Goal: Task Accomplishment & Management: Manage account settings

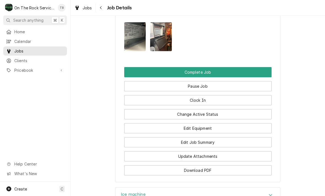
scroll to position [561, 0]
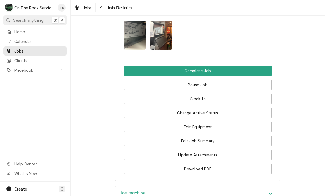
click at [202, 156] on button "Update Attachments" at bounding box center [197, 155] width 147 height 10
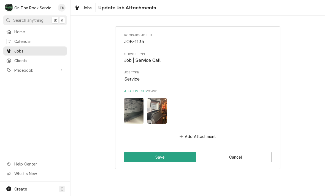
click at [196, 134] on button "Add Attachment" at bounding box center [197, 137] width 39 height 8
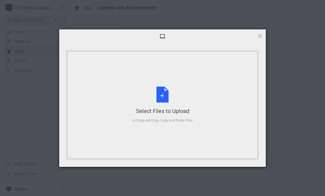
click at [165, 100] on div "Select Files to Upload or Drag and Drop, Copy and Paste Files" at bounding box center [162, 105] width 60 height 37
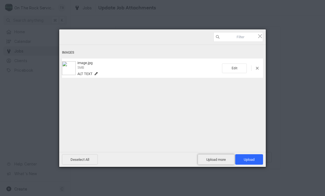
click at [218, 160] on span "Upload more" at bounding box center [216, 159] width 37 height 10
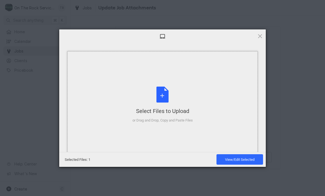
click at [164, 99] on div "Select Files to Upload or Drag and Drop, Copy and Paste Files" at bounding box center [162, 105] width 60 height 37
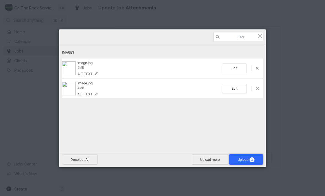
click at [246, 160] on span "Upload 2" at bounding box center [246, 160] width 17 height 4
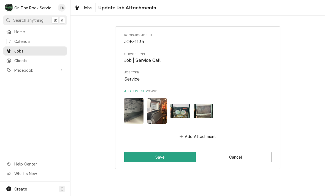
click at [199, 136] on button "Add Attachment" at bounding box center [197, 137] width 39 height 8
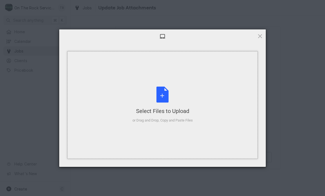
click at [165, 99] on div "Select Files to Upload or Drag and Drop, Copy and Paste Files" at bounding box center [162, 105] width 60 height 37
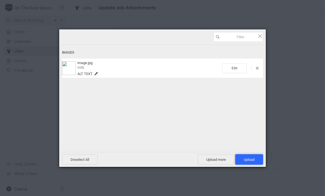
click at [253, 158] on span "Upload 1" at bounding box center [249, 160] width 11 height 4
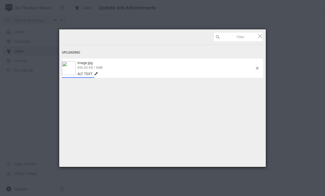
click at [203, 69] on span "896.00 KB / 6MB" at bounding box center [165, 67] width 177 height 5
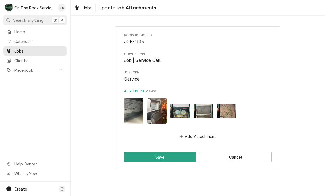
click at [197, 133] on button "Add Attachment" at bounding box center [197, 137] width 39 height 8
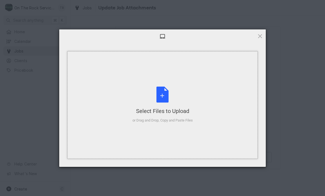
click at [165, 97] on div "Select Files to Upload or Drag and Drop, Copy and Paste Files" at bounding box center [162, 105] width 60 height 37
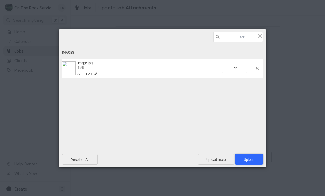
click at [247, 161] on span "Upload 1" at bounding box center [249, 160] width 11 height 4
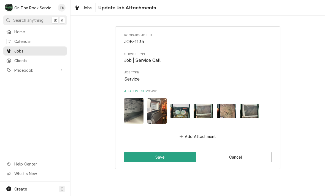
click at [201, 134] on button "Add Attachment" at bounding box center [197, 137] width 39 height 8
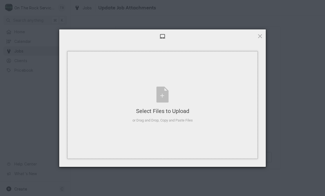
click at [164, 94] on div "Select Files to Upload or Drag and Drop, Copy and Paste Files" at bounding box center [162, 105] width 60 height 37
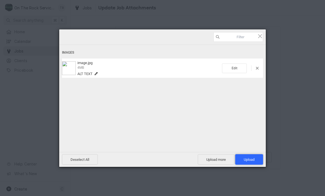
click at [249, 160] on span "Upload 1" at bounding box center [249, 160] width 11 height 4
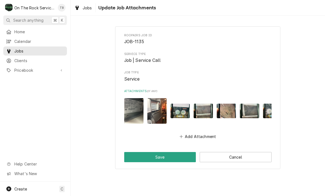
click at [202, 137] on button "Add Attachment" at bounding box center [197, 137] width 39 height 8
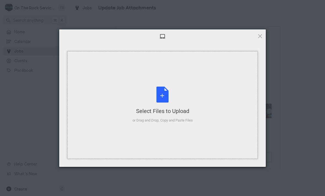
click at [166, 94] on div "Select Files to Upload or Drag and Drop, Copy and Paste Files" at bounding box center [162, 105] width 60 height 37
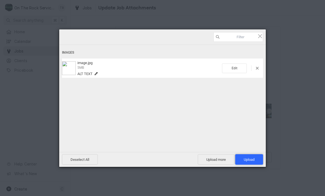
click at [248, 161] on span "Upload 1" at bounding box center [249, 160] width 11 height 4
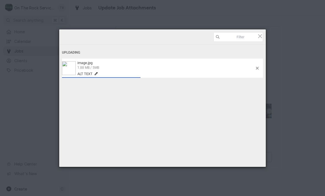
click at [202, 70] on div "image.jpg 1.88 MB / 5MB Alt text" at bounding box center [166, 68] width 180 height 15
click at [192, 64] on div "image.jpg 4.63 MB / 5MB Alt text" at bounding box center [166, 68] width 180 height 15
click at [123, 70] on div "image.jpg 4.63 MB / 5MB Alt text" at bounding box center [166, 68] width 180 height 15
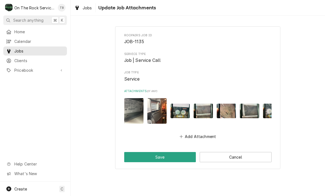
click at [175, 156] on button "Save" at bounding box center [160, 157] width 72 height 10
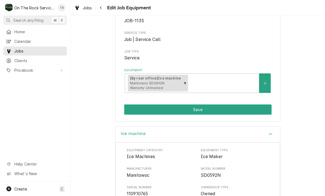
scroll to position [63, 0]
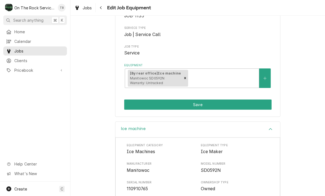
click at [265, 81] on button "Equipment" at bounding box center [265, 79] width 12 height 20
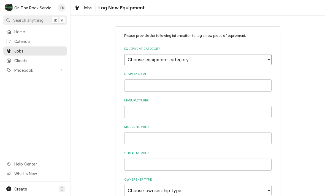
click at [265, 62] on select "Choose equipment category... Cooking Equipment Fryers Ice Machines Ovens and Ra…" at bounding box center [197, 59] width 147 height 11
select select "3"
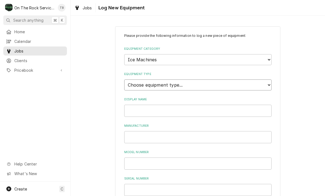
click at [252, 81] on select "Choose equipment type... Ice Bin Ice Dispenser Ice Maker Ice Merchandiser" at bounding box center [197, 85] width 147 height 11
select select "18"
click at [163, 106] on input "Display Name" at bounding box center [197, 111] width 147 height 12
type input "ICE MACHINE REMOTE CONDENSER"
click at [143, 131] on input "Manufacturer" at bounding box center [197, 137] width 147 height 12
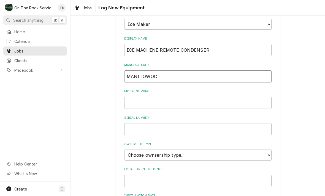
scroll to position [61, 0]
type input "MANITOWOC"
click at [140, 97] on input "Model Number" at bounding box center [197, 102] width 147 height 12
type input "JC0495"
click at [146, 123] on input "Serial Number" at bounding box center [197, 129] width 147 height 12
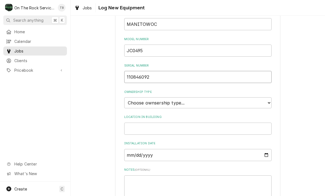
scroll to position [116, 0]
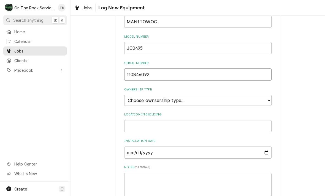
type input "110846092"
click at [266, 95] on select "Choose ownsership type... Unknown Owned Leased Rented" at bounding box center [197, 100] width 147 height 11
select select "1"
click at [140, 120] on input "Location in Building" at bounding box center [197, 126] width 147 height 12
type input "BACK ALLEY ON CATWALK"
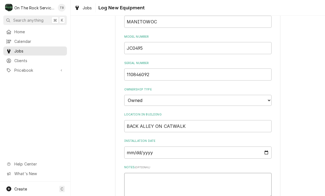
click at [139, 173] on textarea "Notes ( optional )" at bounding box center [197, 185] width 147 height 25
type textarea "x"
type textarea "1"
type textarea "x"
type textarea "11"
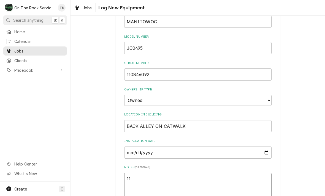
type textarea "x"
type textarea "116"
type textarea "x"
type textarea "11"
type textarea "x"
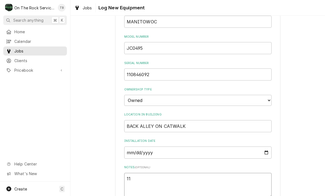
type textarea "115"
type textarea "x"
type textarea "115V"
type textarea "x"
type textarea "115VA"
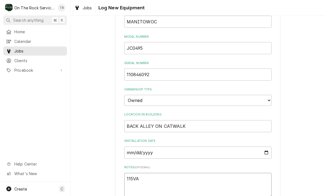
type textarea "x"
type textarea "115VAC"
type textarea "x"
type textarea "115VAC"
type textarea "x"
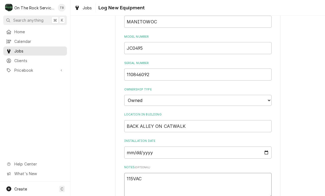
type textarea "115VAC."
type textarea "x"
type textarea "115VAC."
type textarea "x"
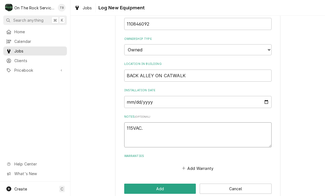
scroll to position [166, 0]
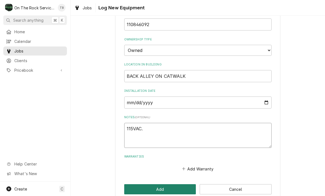
type textarea "115VAC."
click at [162, 184] on button "Add" at bounding box center [160, 189] width 72 height 10
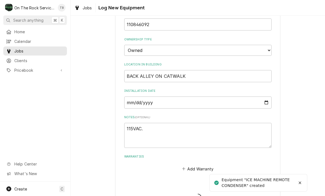
type textarea "x"
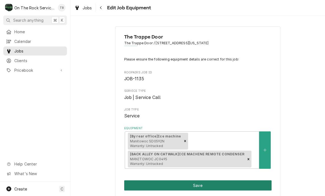
click at [201, 184] on button "Save" at bounding box center [197, 186] width 147 height 10
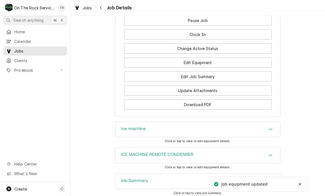
scroll to position [627, 0]
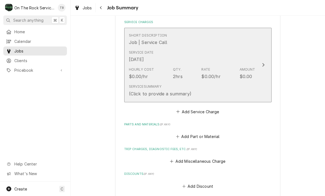
click at [230, 91] on div "Service Summary (Click to provide a summary)" at bounding box center [192, 90] width 126 height 17
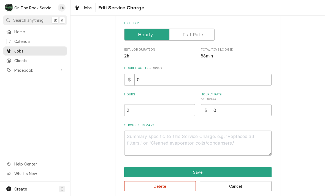
type textarea "x"
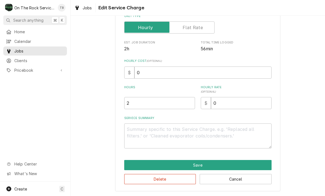
scroll to position [84, 0]
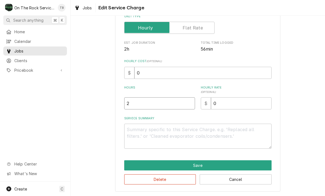
click at [146, 106] on input "2" at bounding box center [159, 103] width 71 height 12
type textarea "x"
type input "1"
click at [140, 132] on textarea "Service Summary" at bounding box center [197, 136] width 147 height 25
type textarea "x"
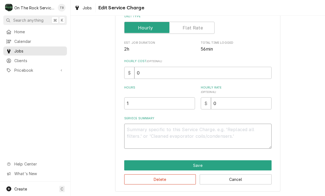
type textarea "1"
type textarea "x"
type textarea "10"
type textarea "x"
type textarea "10/"
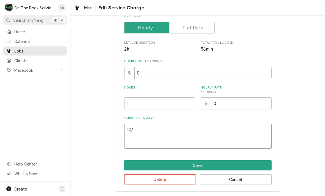
type textarea "x"
type textarea "10/6"
type textarea "x"
type textarea "10/6/"
type textarea "x"
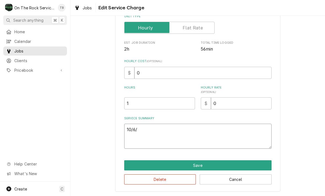
type textarea "10/6/2"
type textarea "x"
type textarea "10/6/25"
type textarea "x"
type textarea "10/6/25"
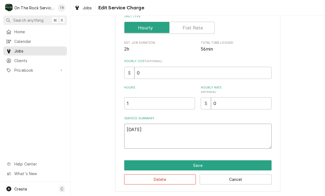
type textarea "x"
type textarea "10/6/25 L"
type textarea "x"
type textarea "10/6/25 LT"
type textarea "x"
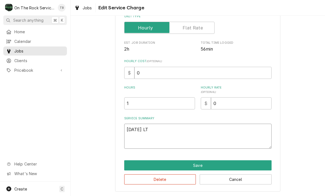
type textarea "10/6/25 LTM"
type textarea "x"
type textarea "10/6/25 LTMB"
type textarea "x"
type textarea "10/6/25 LTM"
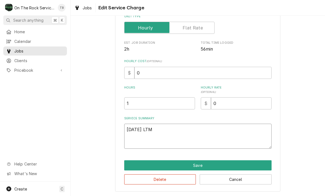
type textarea "x"
type textarea "10/6/25 LT"
type textarea "x"
type textarea "10/6/25 L"
type textarea "x"
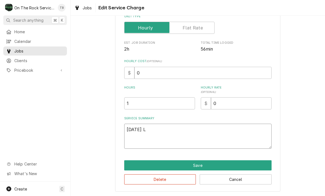
type textarea "10/6/25"
type textarea "x"
type textarea "10/6/25 T"
type textarea "x"
type textarea "10/6/25 TMB"
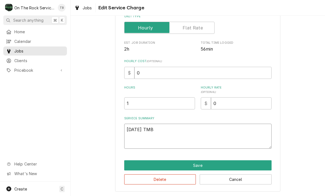
type textarea "x"
type textarea "10/6/25 TMB"
type textarea "x"
type textarea "10/6/25 TMB P"
type textarea "x"
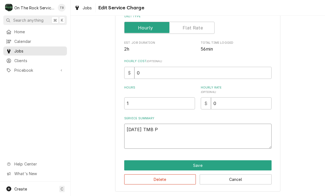
type textarea "10/6/25 TMB PR"
type textarea "x"
type textarea "10/6/25 TMB PRO"
type textarea "x"
type textarea "10/6/25 TMB PROVI"
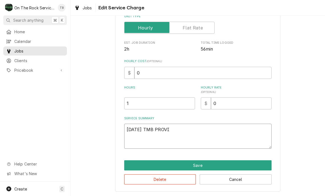
type textarea "x"
type textarea "10/6/25 TMB PROVID"
type textarea "x"
type textarea "10/6/25 TMB PROVIDE"
type textarea "x"
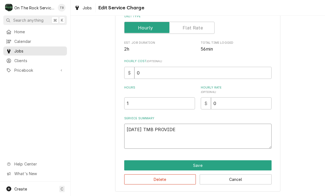
type textarea "10/6/25 TMB PROVIDE"
type textarea "x"
type textarea "10/6/25 TMB PROVIDE S"
type textarea "x"
type textarea "10/6/25 TMB PROVIDE SE"
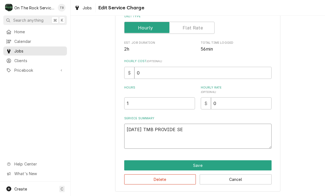
type textarea "x"
type textarea "10/6/25 TMB PROVIDE SER"
type textarea "x"
type textarea "10/6/25 TMB PROVIDE SERV"
type textarea "x"
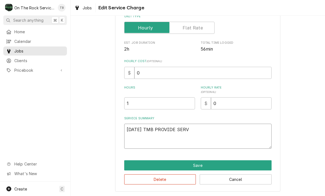
type textarea "10/6/25 TMB PROVIDE SERVI"
type textarea "x"
type textarea "10/6/25 TMB PROVIDE SERVIE"
type textarea "x"
type textarea "10/6/25 TMB PROVIDE SERVIE"
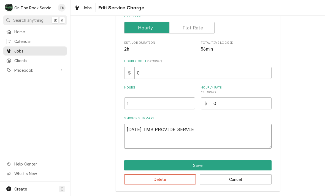
type textarea "x"
type textarea "10/6/25 TMB PROVIDE SERVIE P"
type textarea "x"
type textarea "10/6/25 TMB PROVIDE SERVIE"
type textarea "x"
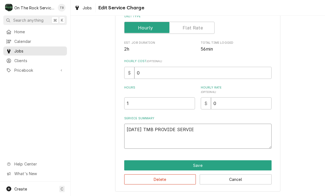
type textarea "10/6/25 TMB PROVIDE SERVIE"
type textarea "x"
type textarea "10/6/25 TMB PROVIDE SERVI"
type textarea "x"
type textarea "10/6/25 TMB PROVIDE SERVIC"
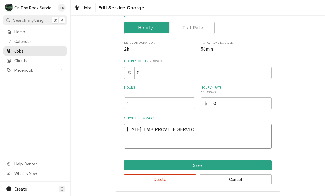
type textarea "x"
type textarea "10/6/25 TMB PROVIDE SERVICE"
type textarea "x"
type textarea "10/6/25 TMB PROVIDE SERVICE P"
type textarea "x"
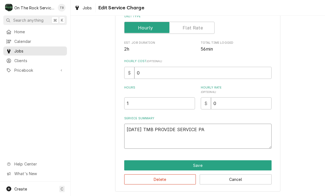
type textarea "10/6/25 TMB PROVIDE SERVICE PAR"
type textarea "x"
type textarea "10/6/25 TMB PROVIDE SERVICE PART"
type textarea "x"
type textarea "10/6/25 TMB PROVIDE SERVICE PARTS"
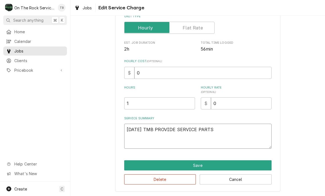
type textarea "x"
type textarea "10/6/25 TMB PROVIDE SERVICE PARTS"
type textarea "x"
type textarea "10/6/25 TMB PROVIDE SERVICE PARTS A"
type textarea "x"
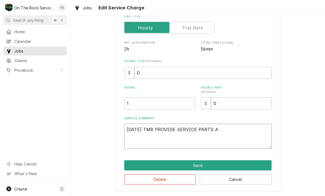
type textarea "10/6/25 TMB PROVIDE SERVICE PARTS AN"
type textarea "x"
type textarea "10/6/25 TMB PROVIDE SERVICE PARTS AND"
type textarea "x"
type textarea "10/6/25 TMB PROVIDE SERVICE PARTS AND L"
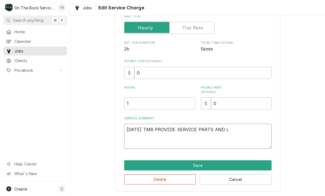
type textarea "x"
type textarea "10/6/25 TMB PROVIDE SERVICE PARTS AND LA"
type textarea "x"
type textarea "10/6/25 TMB PROVIDE SERVICE PARTS AND LABO"
type textarea "x"
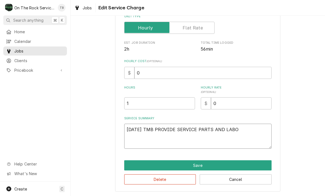
type textarea "10/6/25 TMB PROVIDE SERVICE PARTS AND LABOR"
type textarea "x"
type textarea "10/6/25 TMB PROVIDE SERVICE PARTS AND LABOR"
type textarea "x"
type textarea "10/6/25 TMB PROVIDE SERVICE PARTS AND LABOR TO"
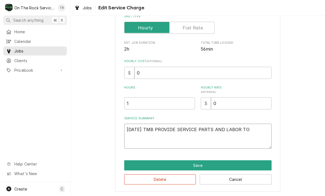
type textarea "x"
type textarea "10/6/25 TMB PROVIDE SERVICE PARTS AND LABOR TO"
type textarea "x"
type textarea "10/6/25 TMB PROVIDE SERVICE PARTS AND LABOR TO D"
type textarea "x"
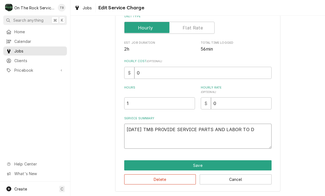
type textarea "10/6/25 TMB PROVIDE SERVICE PARTS AND LABOR TO DE"
type textarea "x"
type textarea "10/6/25 TMB PROVIDE SERVICE PARTS AND LABOR TO DET"
type textarea "x"
type textarea "10/6/25 TMB PROVIDE SERVICE PARTS AND LABOR TO DETER"
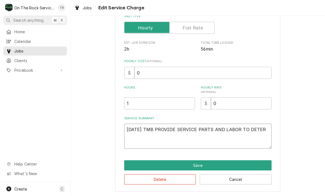
type textarea "x"
type textarea "10/6/25 TMB PROVIDE SERVICE PARTS AND LABOR TO DETERM"
type textarea "x"
type textarea "10/6/25 TMB PROVIDE SERVICE PARTS AND LABOR TO DETERMIN"
type textarea "x"
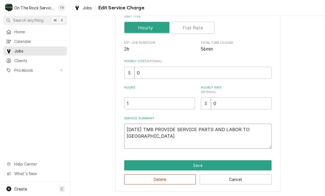
type textarea "10/6/25 TMB PROVIDE SERVICE PARTS AND LABOR TO DETERMINE"
type textarea "x"
type textarea "10/6/25 TMB PROVIDE SERVICE PARTS AND LABOR TO DETERMINE T"
type textarea "x"
type textarea "10/6/25 TMB PROVIDE SERVICE PARTS AND LABOR TO DETERMINE TH"
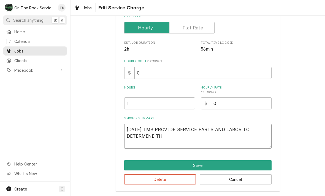
type textarea "x"
type textarea "10/6/25 TMB PROVIDE SERVICE PARTS AND LABOR TO DETERMINE THA"
type textarea "x"
type textarea "10/6/25 TMB PROVIDE SERVICE PARTS AND LABOR TO DETERMINE THAT"
type textarea "x"
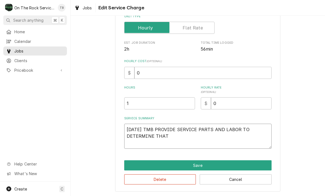
type textarea "10/6/25 TMB PROVIDE SERVICE PARTS AND LABOR TO DETERMINE THAT"
type textarea "x"
type textarea "10/6/25 TMB PROVIDE SERVICE PARTS AND LABOR TO DETERMINE THAT P"
type textarea "x"
type textarea "10/6/25 TMB PROVIDE SERVICE PARTS AND LABOR TO DETERMINE THAT PE"
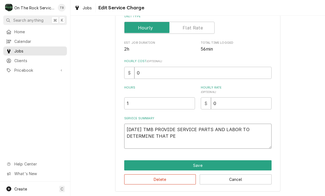
type textarea "x"
type textarea "10/6/25 TMB PROVIDE SERVICE PARTS AND LABOR TO DETERMINE THAT PER"
type textarea "x"
type textarea "10/6/25 TMB PROVIDE SERVICE PARTS AND LABOR TO DETERMINE THAT PER"
type textarea "x"
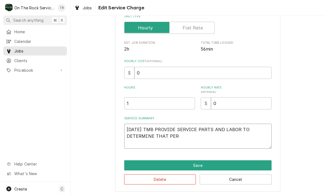
type textarea "10/6/25 TMB PROVIDE SERVICE PARTS AND LABOR TO DETERMINE THAT PER C"
type textarea "x"
type textarea "10/6/25 TMB PROVIDE SERVICE PARTS AND LABOR TO DETERMINE THAT PER CUS"
type textarea "x"
type textarea "10/6/25 TMB PROVIDE SERVICE PARTS AND LABOR TO DETERMINE THAT PER CUST"
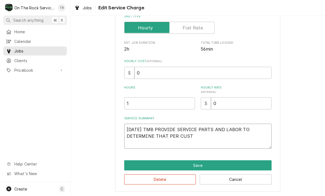
type textarea "x"
type textarea "10/6/25 TMB PROVIDE SERVICE PARTS AND LABOR TO DETERMINE THAT PER CUSTO"
type textarea "x"
type textarea "10/6/25 TMB PROVIDE SERVICE PARTS AND LABOR TO DETERMINE THAT PER CUSTOM"
type textarea "x"
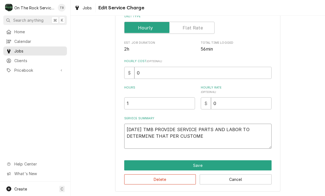
type textarea "10/6/25 TMB PROVIDE SERVICE PARTS AND LABOR TO DETERMINE THAT PER CUSTOMER"
type textarea "x"
type textarea "10/6/25 TMB PROVIDE SERVICE PARTS AND LABOR TO DETERMINE THAT PER CUSTOMER"
type textarea "x"
type textarea "10/6/25 TMB PROVIDE SERVICE PARTS AND LABOR TO DETERMINE THAT PER CUSTOMER U"
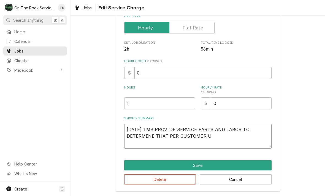
type textarea "x"
type textarea "10/6/25 TMB PROVIDE SERVICE PARTS AND LABOR TO DETERMINE THAT PER CUSTOMER UN"
type textarea "x"
type textarea "10/6/25 TMB PROVIDE SERVICE PARTS AND LABOR TO DETERMINE THAT PER CUSTOMER UNI"
type textarea "x"
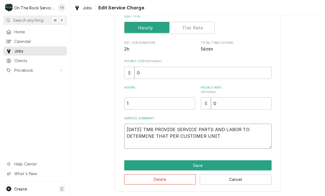
type textarea "10/6/25 TMB PROVIDE SERVICE PARTS AND LABOR TO DETERMINE THAT PER CUSTOMER UNIT"
type textarea "x"
type textarea "10/6/25 TMB PROVIDE SERVICE PARTS AND LABOR TO DETERMINE THAT PER CUSTOMER UNIT…"
type textarea "x"
type textarea "10/6/25 TMB PROVIDE SERVICE PARTS AND LABOR TO DETERMINE THAT PER CUSTOMER UNIT…"
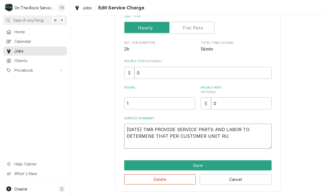
type textarea "x"
type textarea "10/6/25 TMB PROVIDE SERVICE PARTS AND LABOR TO DETERMINE THAT PER CUSTOMER UNIT…"
type textarea "x"
type textarea "10/6/25 TMB PROVIDE SERVICE PARTS AND LABOR TO DETERMINE THAT PER CUSTOMER UNIT…"
type textarea "x"
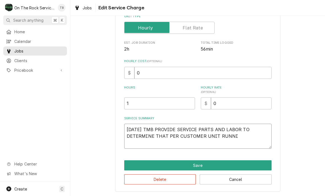
type textarea "10/6/25 TMB PROVIDE SERVICE PARTS AND LABOR TO DETERMINE THAT PER CUSTOMER UNIT…"
type textarea "x"
type textarea "10/6/25 TMB PROVIDE SERVICE PARTS AND LABOR TO DETERMINE THAT PER CUSTOMER UNIT…"
type textarea "x"
type textarea "10/6/25 TMB PROVIDE SERVICE PARTS AND LABOR TO DETERMINE THAT PER CUSTOMER UNIT…"
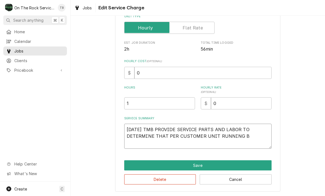
type textarea "x"
type textarea "10/6/25 TMB PROVIDE SERVICE PARTS AND LABOR TO DETERMINE THAT PER CUSTOMER UNIT…"
type textarea "x"
type textarea "10/6/25 TMB PROVIDE SERVICE PARTS AND LABOR TO DETERMINE THAT PER CUSTOMER UNIT…"
type textarea "x"
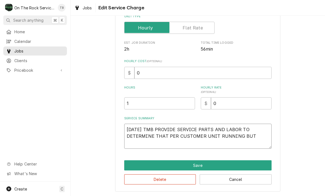
type textarea "10/6/25 TMB PROVIDE SERVICE PARTS AND LABOR TO DETERMINE THAT PER CUSTOMER UNIT…"
type textarea "x"
type textarea "10/6/25 TMB PROVIDE SERVICE PARTS AND LABOR TO DETERMINE THAT PER CUSTOMER UNIT…"
type textarea "x"
type textarea "10/6/25 TMB PROVIDE SERVICE PARTS AND LABOR TO DETERMINE THAT PER CUSTOMER UNIT…"
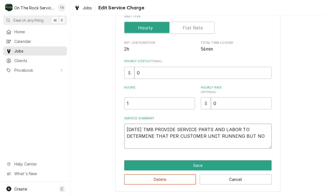
type textarea "x"
type textarea "10/6/25 TMB PROVIDE SERVICE PARTS AND LABOR TO DETERMINE THAT PER CUSTOMER UNIT…"
type textarea "x"
type textarea "10/6/25 TMB PROVIDE SERVICE PARTS AND LABOR TO DETERMINE THAT PER CUSTOMER UNIT…"
type textarea "x"
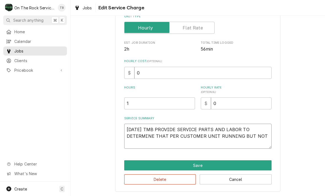
type textarea "10/6/25 TMB PROVIDE SERVICE PARTS AND LABOR TO DETERMINE THAT PER CUSTOMER UNIT…"
type textarea "x"
type textarea "10/6/25 TMB PROVIDE SERVICE PARTS AND LABOR TO DETERMINE THAT PER CUSTOMER UNIT…"
type textarea "x"
type textarea "10/6/25 TMB PROVIDE SERVICE PARTS AND LABOR TO DETERMINE THAT PER CUSTOMER UNIT…"
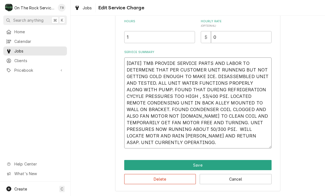
scroll to position [150, 0]
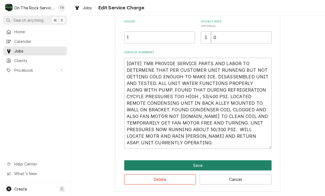
click at [196, 166] on button "Save" at bounding box center [197, 166] width 147 height 10
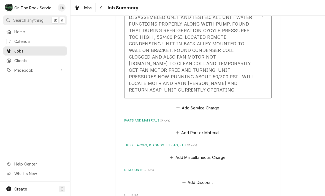
scroll to position [239, 0]
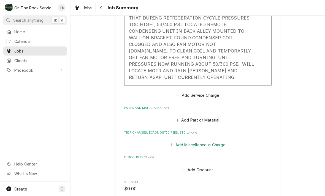
click at [193, 141] on button "Add Miscellaneous Charge" at bounding box center [197, 145] width 57 height 8
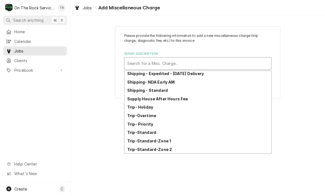
scroll to position [94, 0]
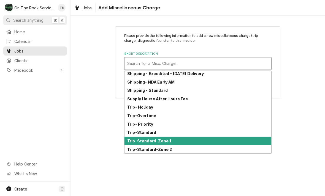
click at [169, 142] on div "Trip-Standard-Zone 1" at bounding box center [197, 141] width 147 height 9
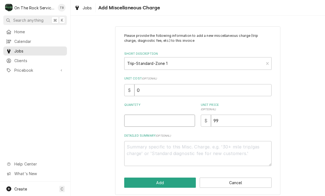
click at [147, 123] on input "Quantity" at bounding box center [159, 121] width 71 height 12
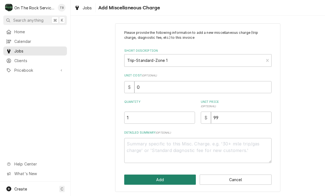
click at [156, 181] on button "Add" at bounding box center [160, 180] width 72 height 10
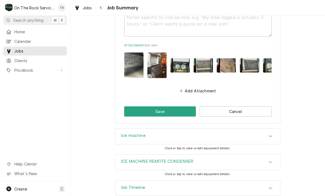
scroll to position [477, 0]
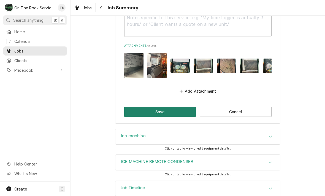
click at [164, 107] on button "Save" at bounding box center [160, 112] width 72 height 10
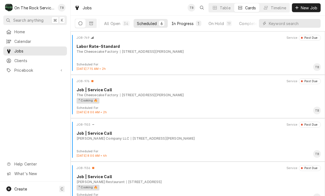
click at [184, 27] on button "In Progress 1" at bounding box center [186, 23] width 36 height 9
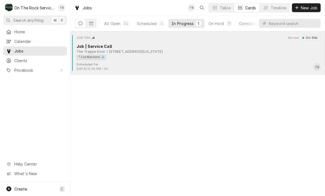
click at [199, 65] on div "Scheduled For: Oct 6th, 2025 - 12:00 PM • 2h TB" at bounding box center [198, 66] width 250 height 9
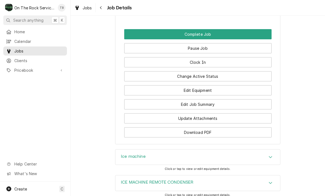
scroll to position [671, 0]
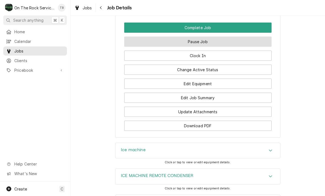
click at [197, 41] on button "Pause Job" at bounding box center [197, 42] width 147 height 10
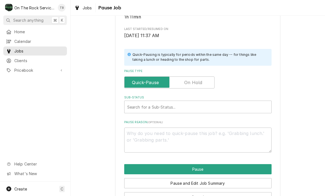
scroll to position [99, 0]
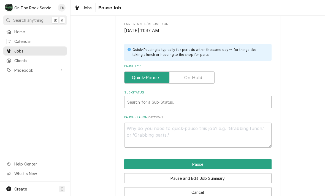
click at [208, 76] on input "Pause Type" at bounding box center [169, 78] width 85 height 12
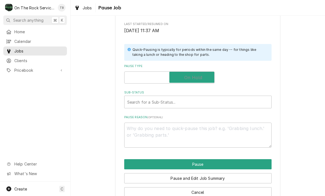
checkbox input "true"
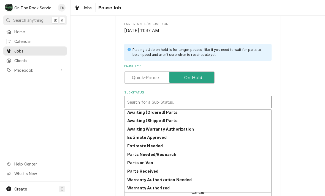
scroll to position [27, 0]
click at [153, 146] on strong "Estimate Needed" at bounding box center [145, 146] width 36 height 5
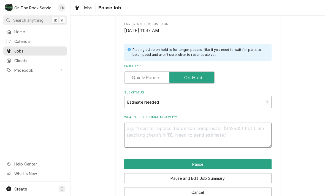
click at [153, 132] on textarea "What needs estimating & why?" at bounding box center [197, 135] width 147 height 25
type textarea "x"
type textarea "C"
type textarea "x"
type textarea "CO"
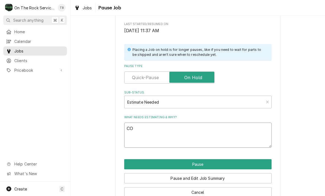
type textarea "x"
type textarea "CON"
type textarea "x"
type textarea "COND"
type textarea "x"
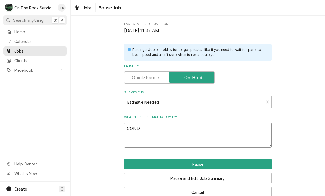
type textarea "COND."
type textarea "x"
type textarea "COND. F"
type textarea "x"
type textarea "COND. FN"
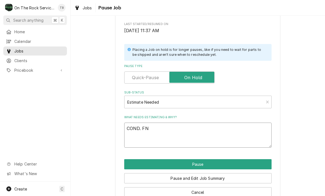
type textarea "x"
type textarea "COND. F"
type textarea "x"
type textarea "COND. FA"
type textarea "x"
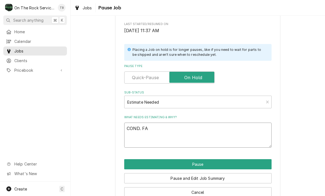
type textarea "COND. FAN"
type textarea "x"
type textarea "COND. FAN"
type textarea "x"
type textarea "COND. FAN M"
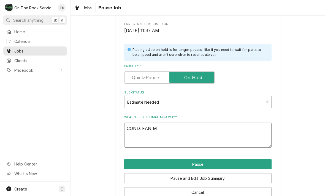
type textarea "x"
type textarea "COND. FAN MO"
type textarea "x"
type textarea "COND. FAN MOT"
type textarea "x"
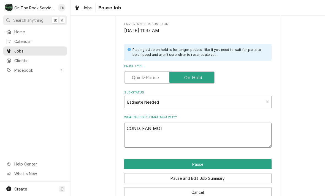
type textarea "COND. FAN MOTO"
type textarea "x"
type textarea "COND. FAN MOTOR"
type textarea "x"
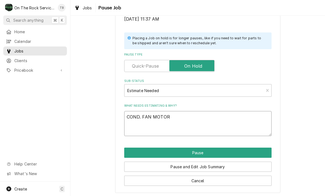
scroll to position [111, 0]
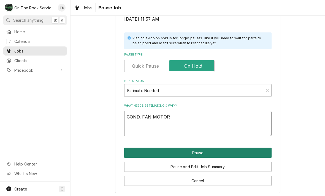
type textarea "COND. FAN MOTOR"
click at [198, 151] on button "Pause" at bounding box center [197, 153] width 147 height 10
type textarea "x"
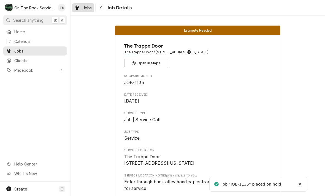
click at [87, 12] on link "Jobs" at bounding box center [83, 7] width 22 height 9
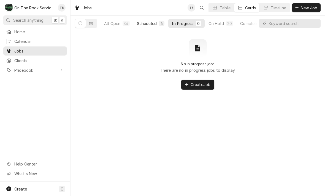
click at [144, 26] on div "Scheduled" at bounding box center [147, 24] width 20 height 6
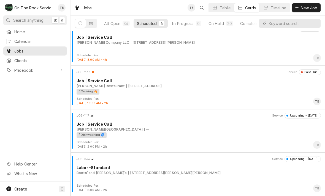
scroll to position [96, 0]
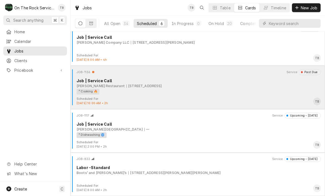
click at [267, 86] on div "[PERSON_NAME] Restaurant [STREET_ADDRESS]" at bounding box center [199, 86] width 244 height 5
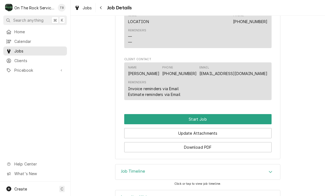
scroll to position [434, 0]
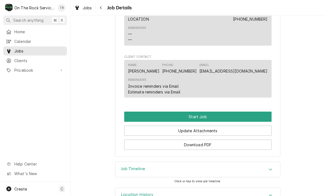
click at [214, 117] on button "Start Job" at bounding box center [197, 117] width 147 height 10
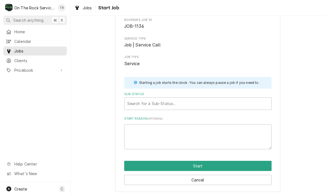
scroll to position [29, 0]
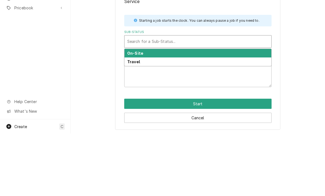
click at [146, 120] on div "Travel" at bounding box center [197, 124] width 147 height 9
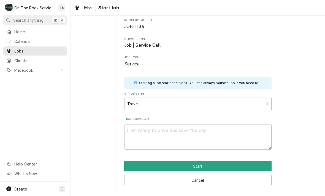
scroll to position [22, 0]
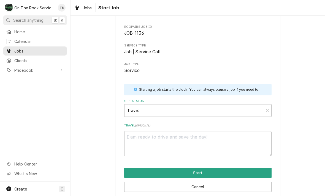
click at [223, 173] on button "Start" at bounding box center [197, 173] width 147 height 10
type textarea "x"
